Goal: Task Accomplishment & Management: Use online tool/utility

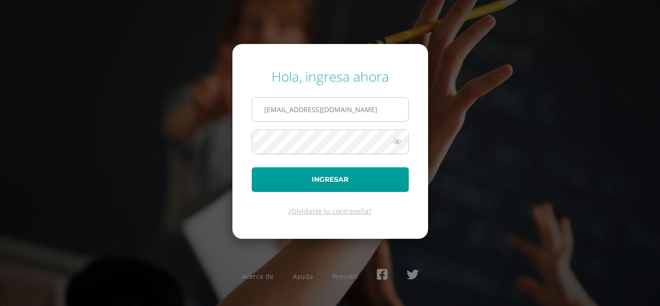
click at [337, 112] on input "2022048@maiagt.org" at bounding box center [330, 110] width 156 height 24
type input "2022050@maiagt.org"
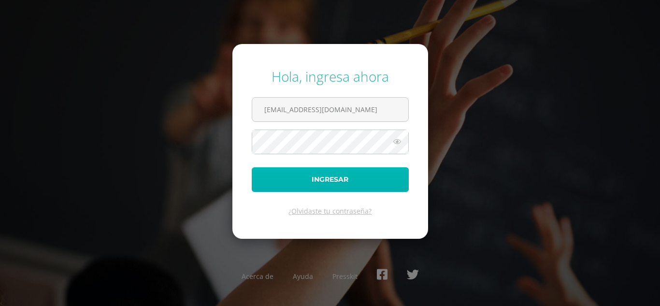
click at [333, 181] on button "Ingresar" at bounding box center [330, 179] width 157 height 25
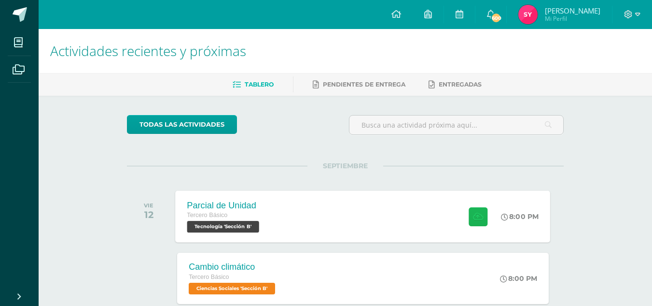
click at [469, 211] on button at bounding box center [478, 216] width 19 height 19
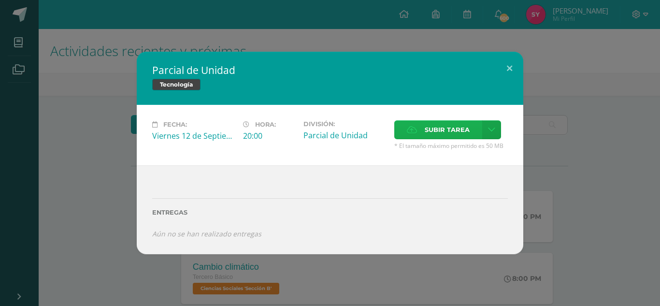
click at [427, 123] on span "Subir tarea" at bounding box center [447, 130] width 45 height 18
click at [0, 0] on input "Subir tarea" at bounding box center [0, 0] width 0 height 0
click at [436, 125] on span "Subir tarea" at bounding box center [447, 130] width 45 height 18
click at [0, 0] on input "Subir tarea" at bounding box center [0, 0] width 0 height 0
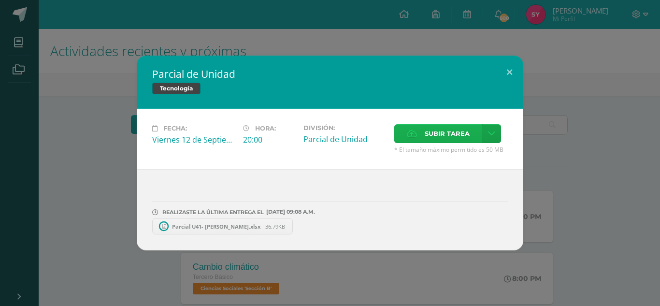
click at [438, 132] on span "Subir tarea" at bounding box center [447, 134] width 45 height 18
click at [0, 0] on input "Subir tarea" at bounding box center [0, 0] width 0 height 0
click at [227, 228] on span "Parcial U41- Sandra Yaxón.xlsx" at bounding box center [216, 226] width 98 height 7
click at [329, 227] on span "Parcial U42-Sandra Yaxón.xlsx" at bounding box center [367, 226] width 97 height 7
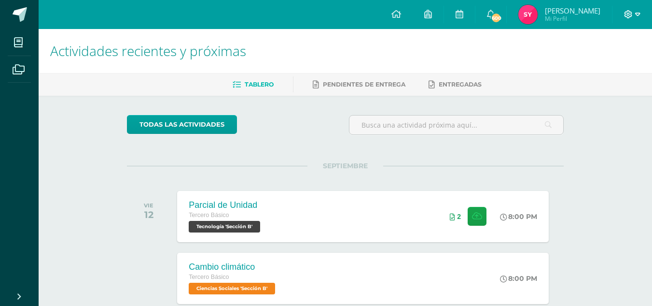
click at [639, 16] on icon at bounding box center [638, 14] width 5 height 9
click at [605, 65] on span "Cerrar sesión" at bounding box center [607, 65] width 43 height 9
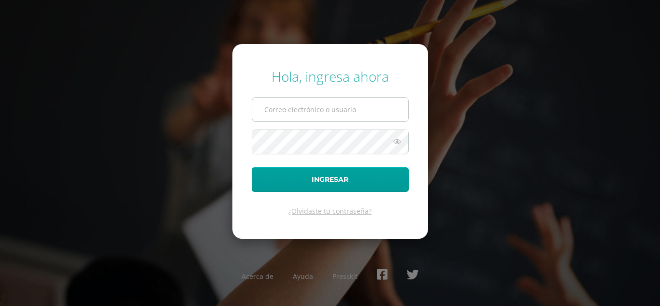
type input "[EMAIL_ADDRESS][DOMAIN_NAME]"
drag, startPoint x: 333, startPoint y: 113, endPoint x: 208, endPoint y: 113, distance: 124.6
click at [208, 113] on div "Hola, ingresa ahora [EMAIL_ADDRESS][DOMAIN_NAME] Ingresar ¿Olvidaste tu contras…" at bounding box center [329, 152] width 623 height 186
type input "[EMAIL_ADDRESS][DOMAIN_NAME]"
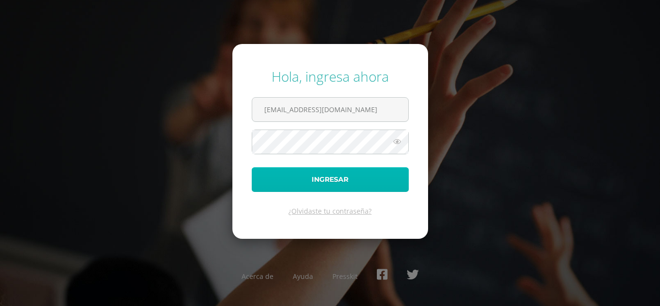
click at [330, 182] on button "Ingresar" at bounding box center [330, 179] width 157 height 25
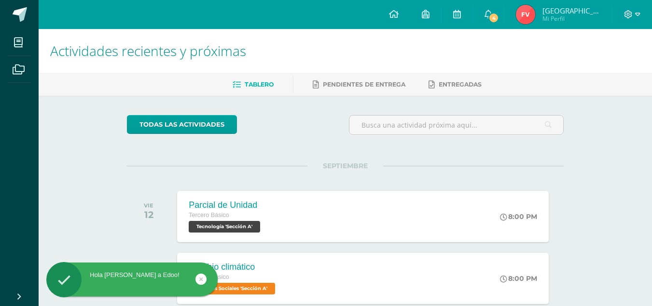
scroll to position [9, 0]
